Goal: Task Accomplishment & Management: Manage account settings

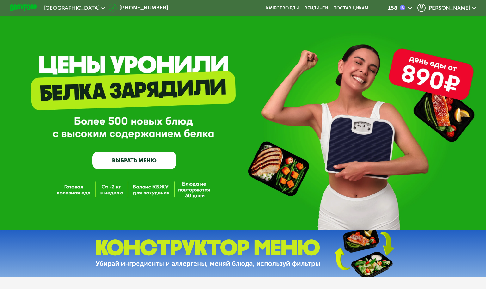
click at [466, 7] on span "[PERSON_NAME]" at bounding box center [448, 7] width 43 height 5
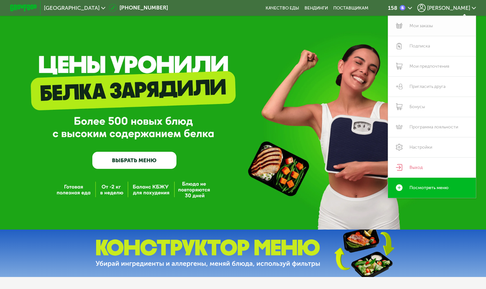
click at [429, 26] on link "Мои заказы" at bounding box center [432, 26] width 88 height 20
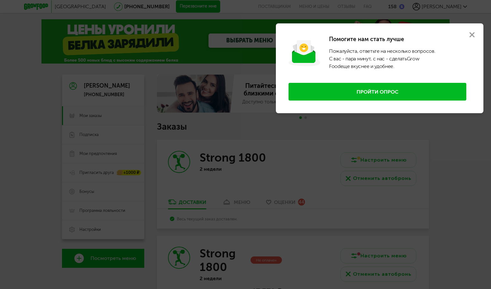
click at [469, 37] on use at bounding box center [471, 34] width 5 height 5
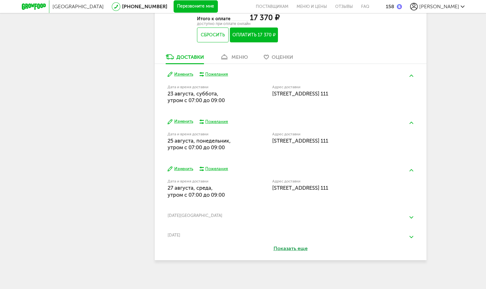
scroll to position [278, 0]
